Goal: Task Accomplishment & Management: Manage account settings

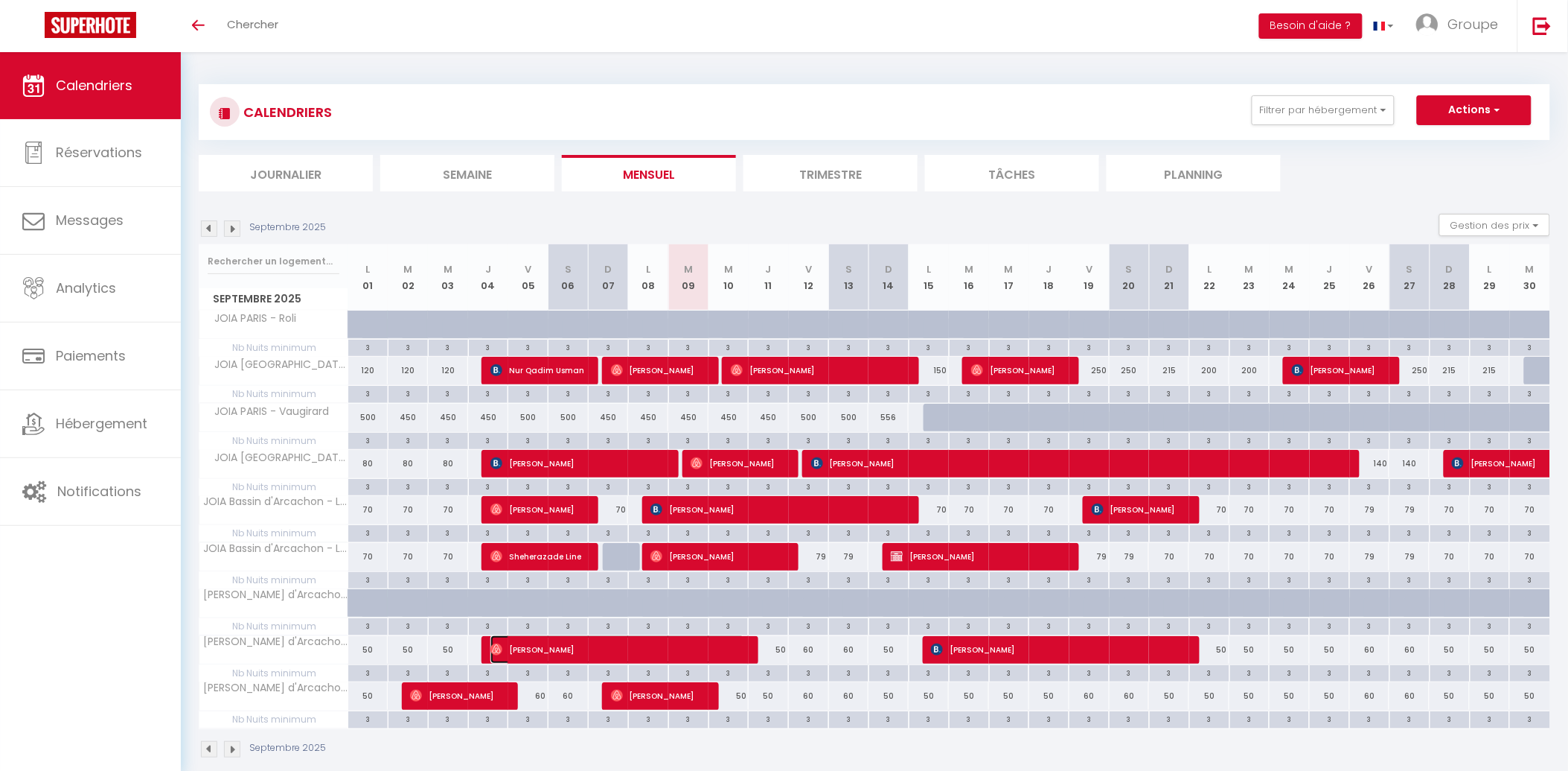
click at [712, 650] on span "[PERSON_NAME]" at bounding box center [617, 650] width 255 height 28
select select "OK"
select select "0"
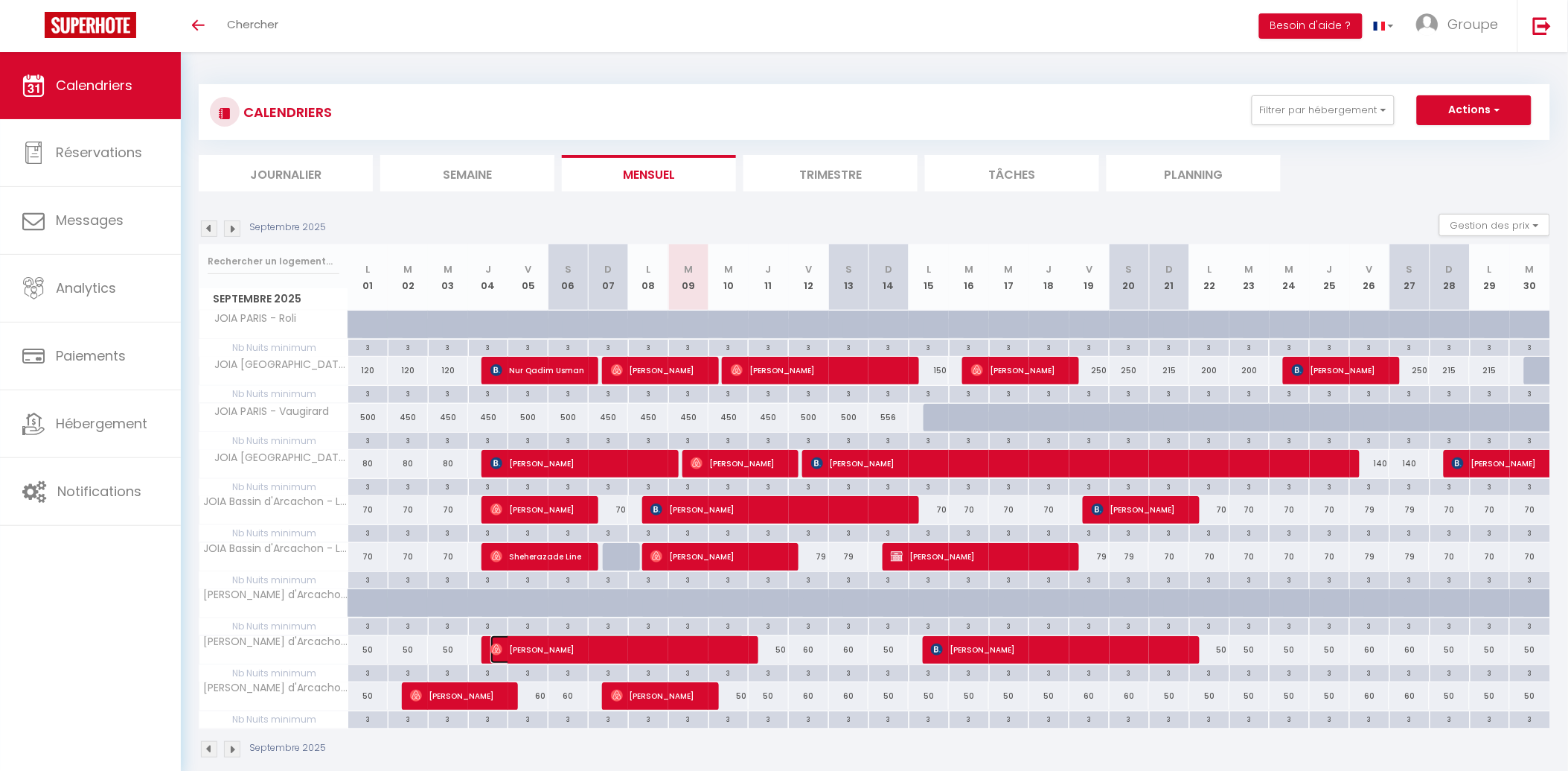
select select "1"
select select
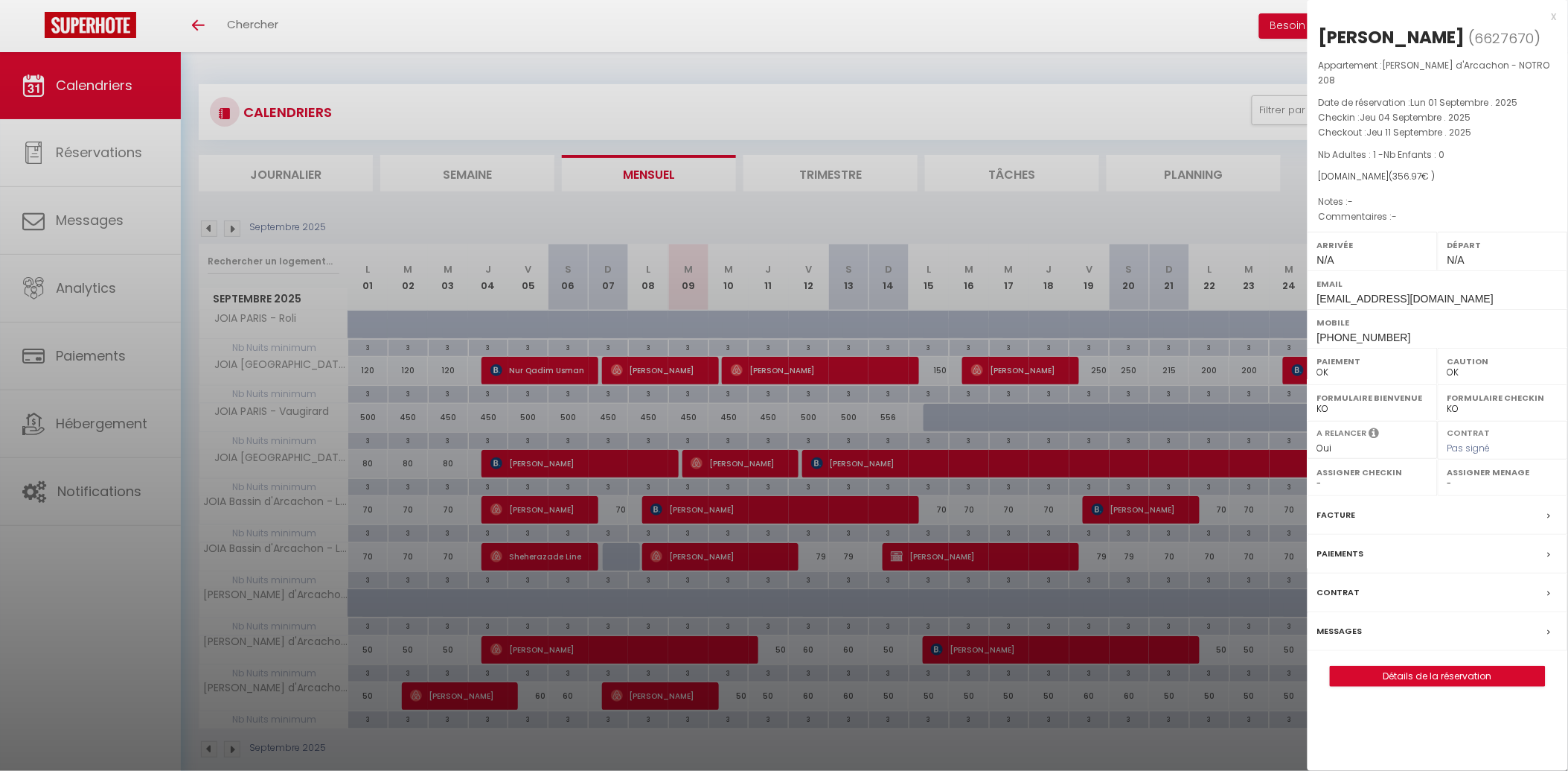
click at [1006, 208] on div at bounding box center [784, 386] width 1568 height 771
